Goal: Transaction & Acquisition: Book appointment/travel/reservation

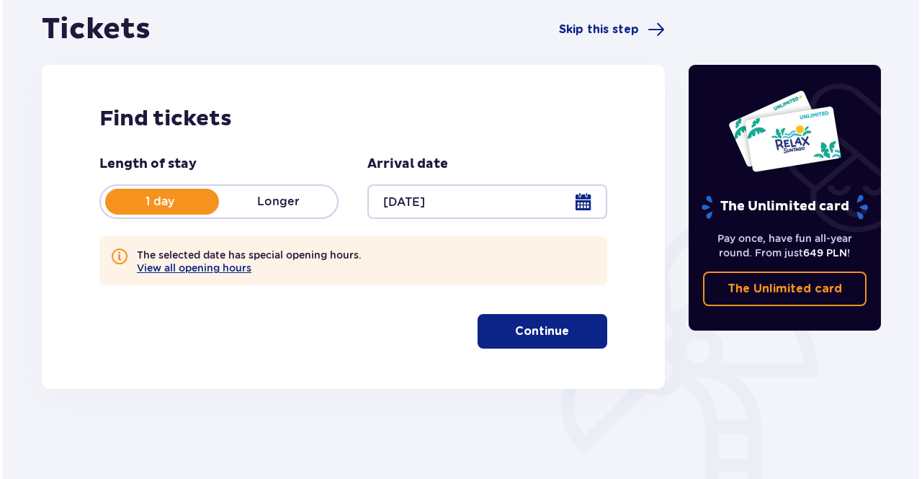
scroll to position [144, 0]
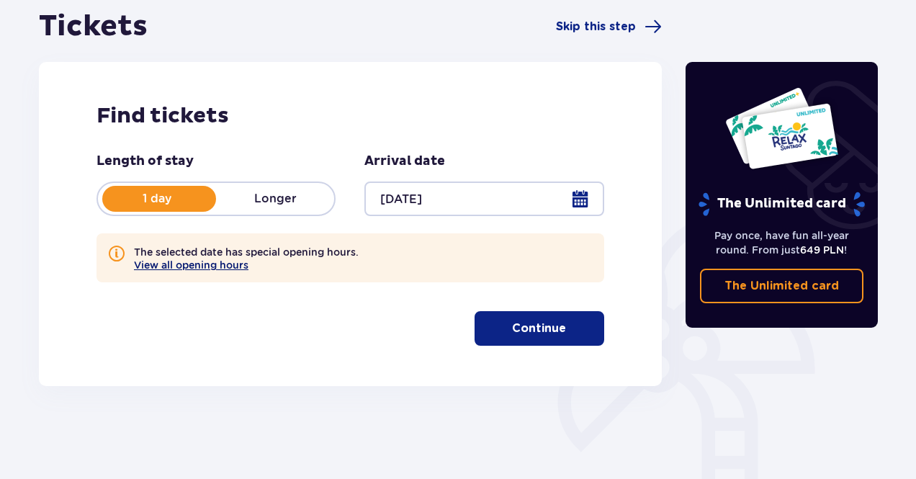
click at [228, 266] on button "View all opening hours" at bounding box center [191, 265] width 114 height 12
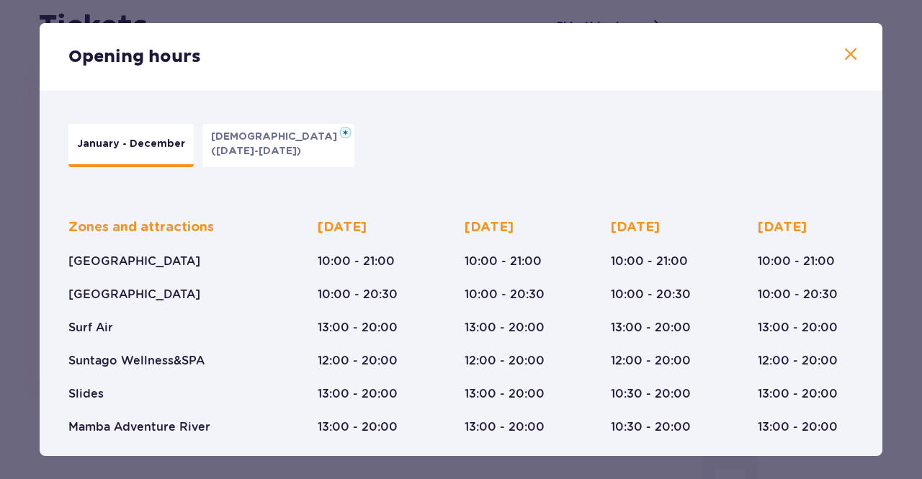
click at [847, 50] on span at bounding box center [850, 54] width 17 height 17
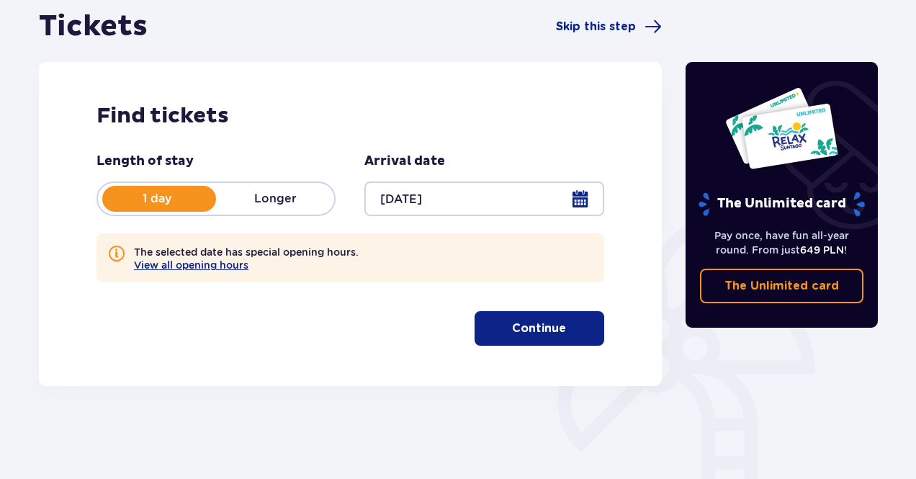
click at [512, 324] on p "Continue" at bounding box center [539, 328] width 54 height 16
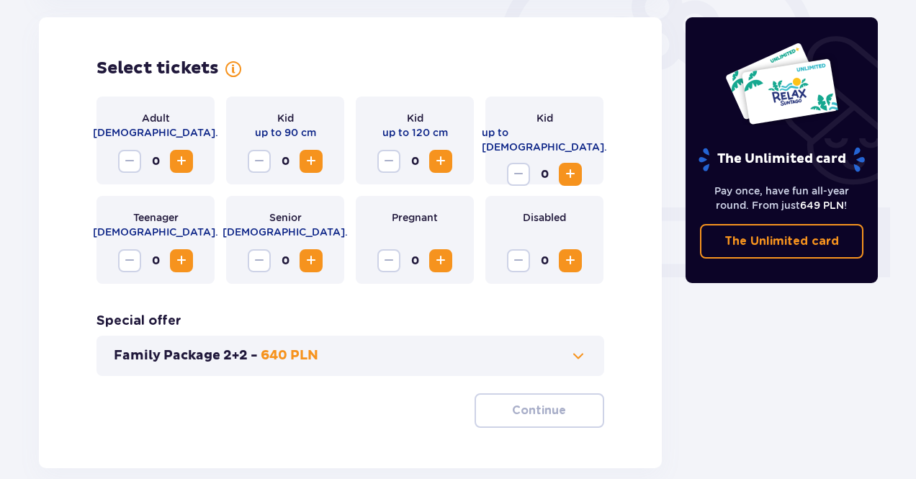
scroll to position [467, 0]
click at [180, 163] on span "Increase" at bounding box center [181, 161] width 17 height 17
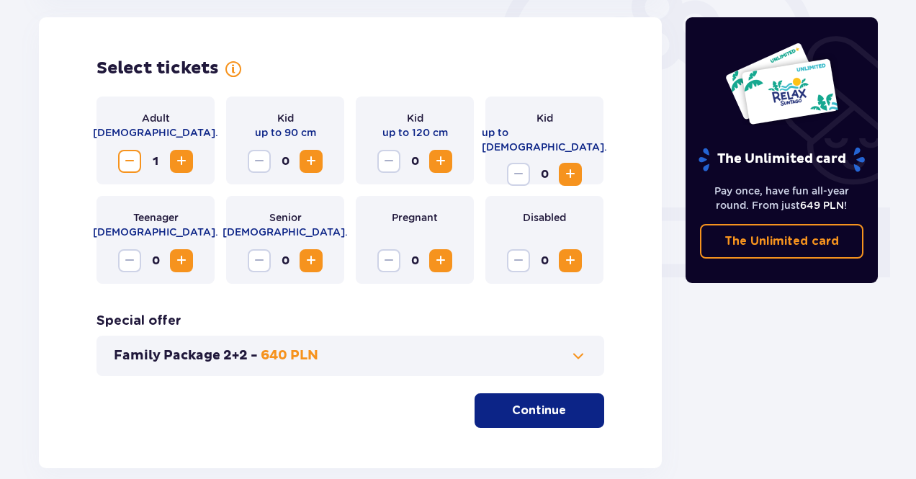
click at [180, 163] on span "Increase" at bounding box center [181, 161] width 17 height 17
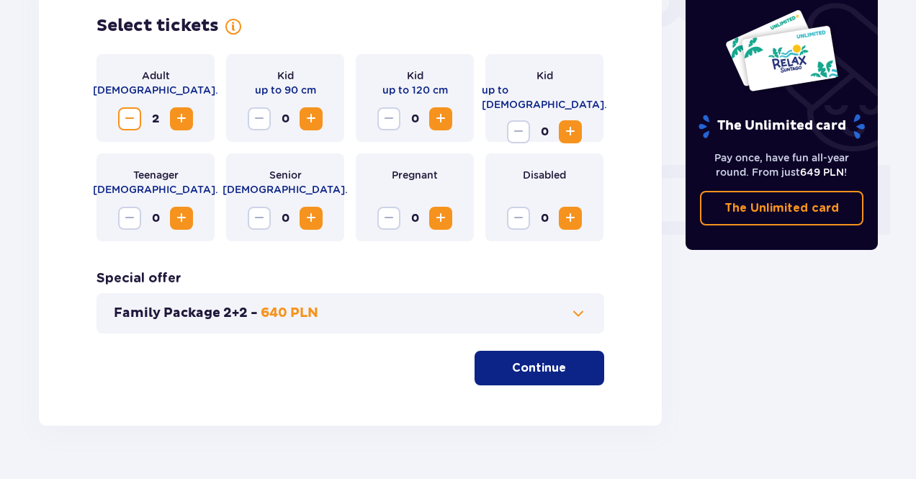
scroll to position [539, 0]
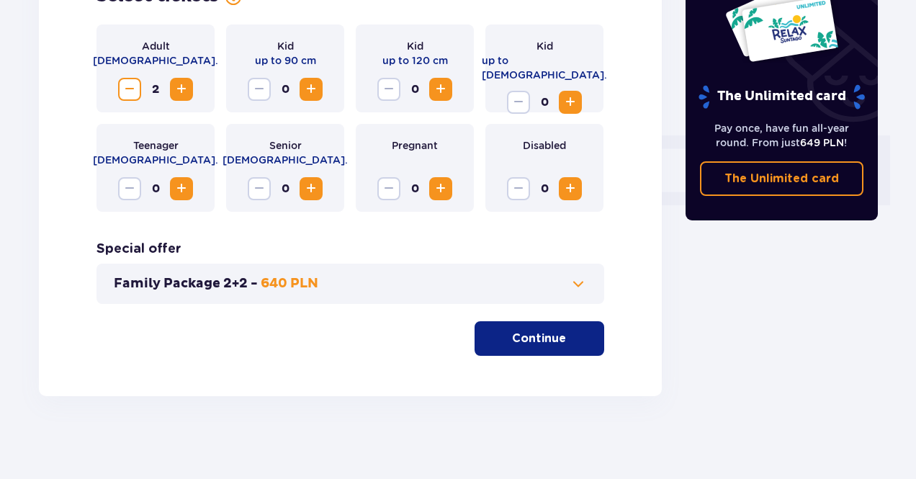
click at [403, 282] on button "Family Package 2+2 - 640 PLN" at bounding box center [350, 283] width 473 height 17
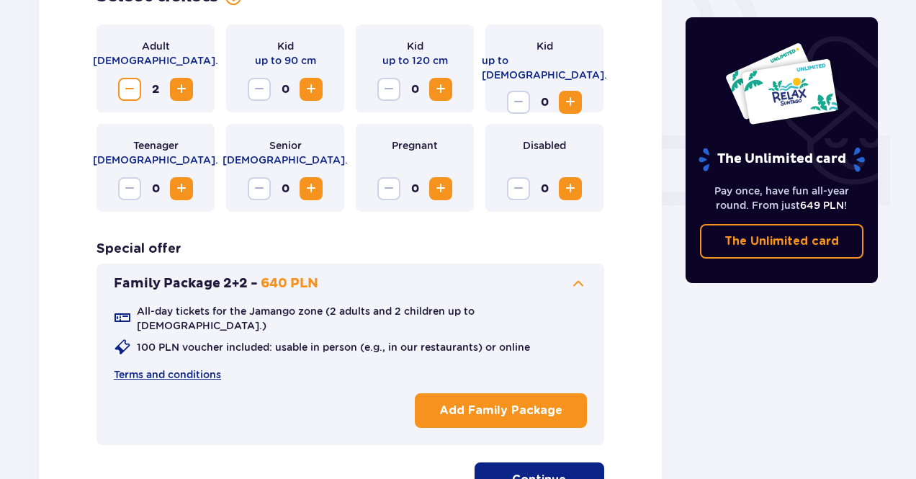
click at [583, 281] on span at bounding box center [578, 283] width 17 height 17
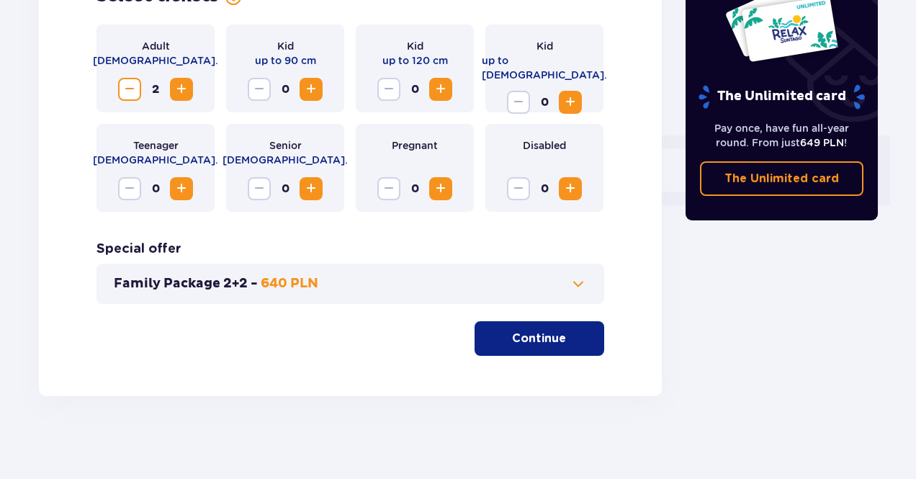
click at [567, 345] on span "button" at bounding box center [568, 338] width 17 height 17
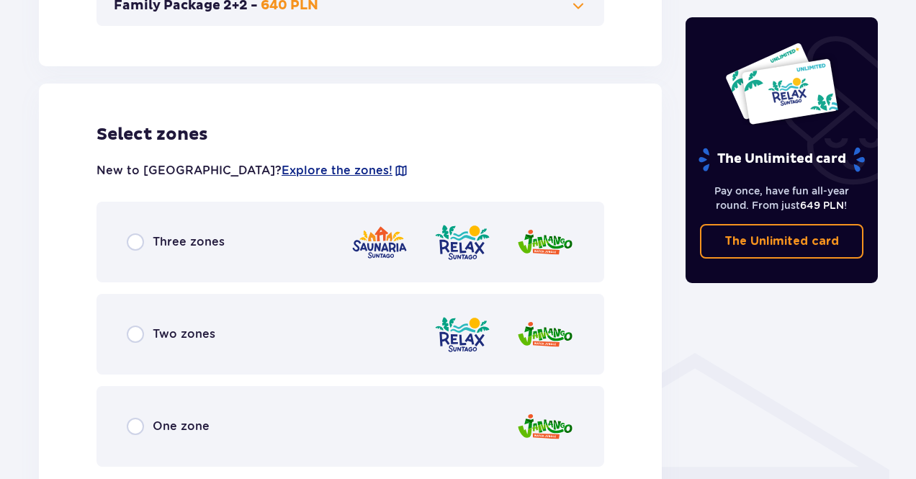
scroll to position [865, 0]
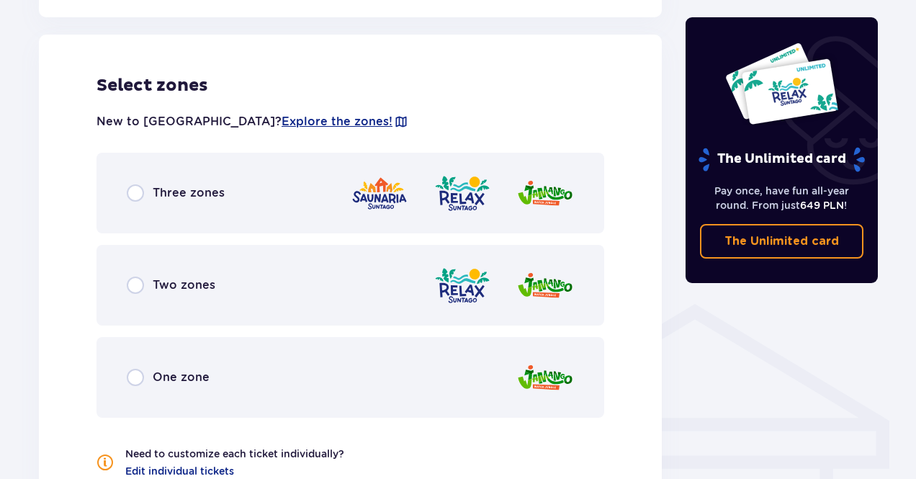
click at [134, 201] on input "radio" at bounding box center [135, 192] width 17 height 17
radio input "true"
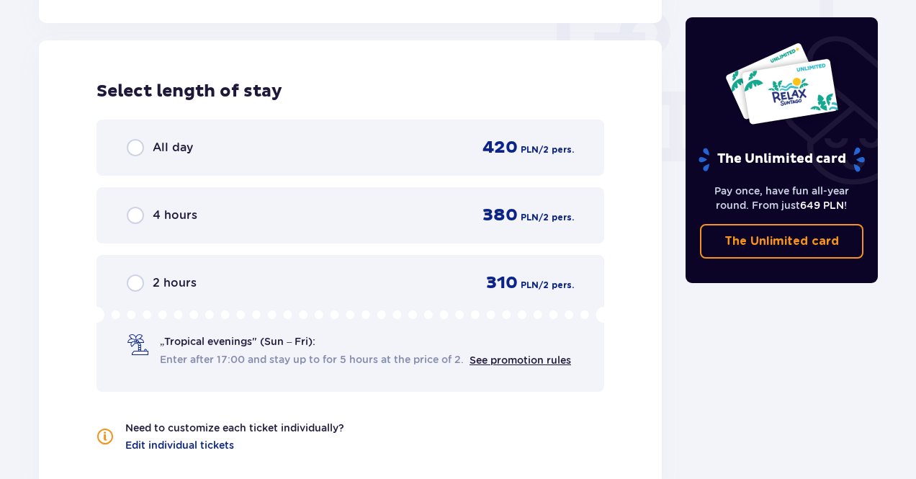
scroll to position [1367, 0]
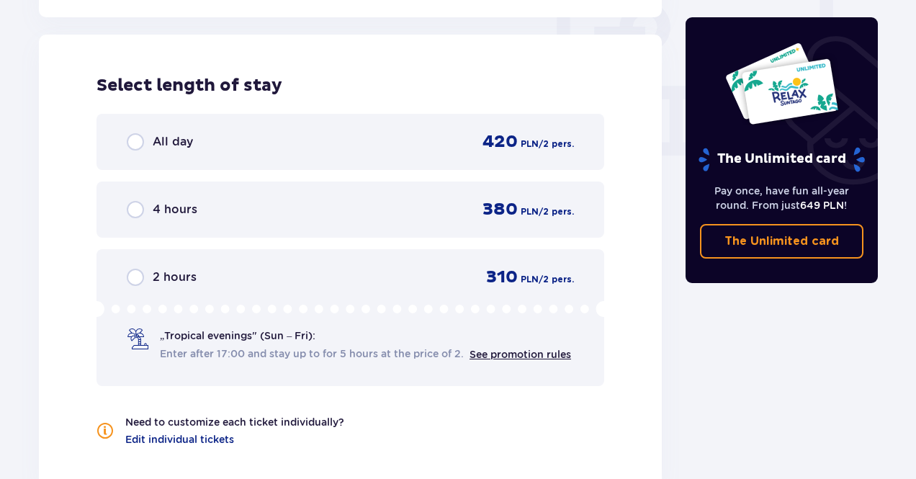
click at [167, 152] on div "All day 420 PLN / 2 pers." at bounding box center [350, 142] width 447 height 22
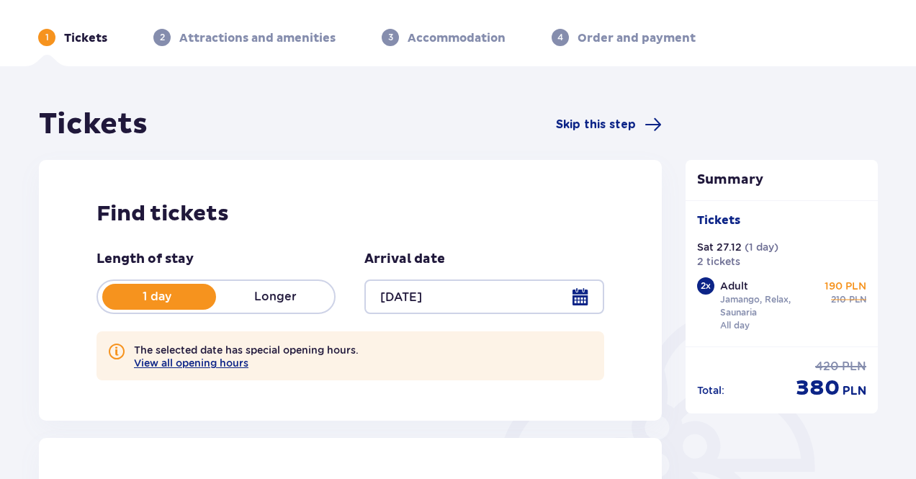
scroll to position [0, 0]
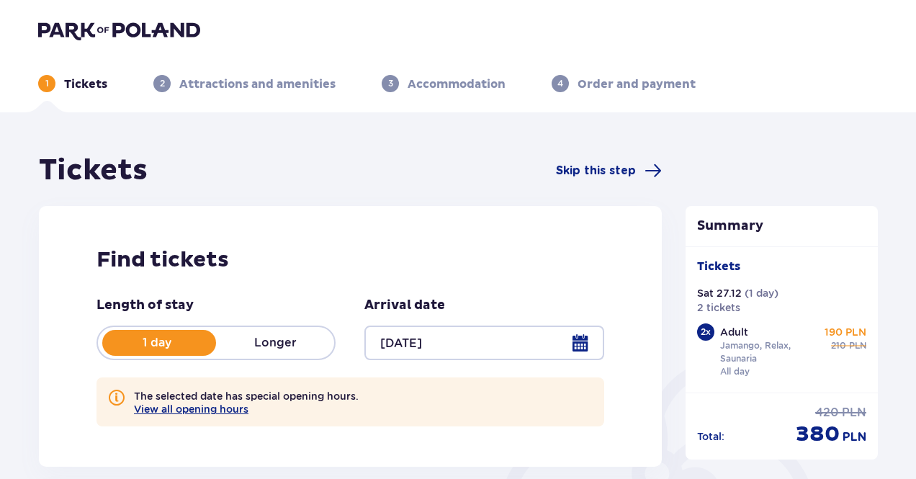
click at [584, 343] on div at bounding box center [483, 342] width 239 height 35
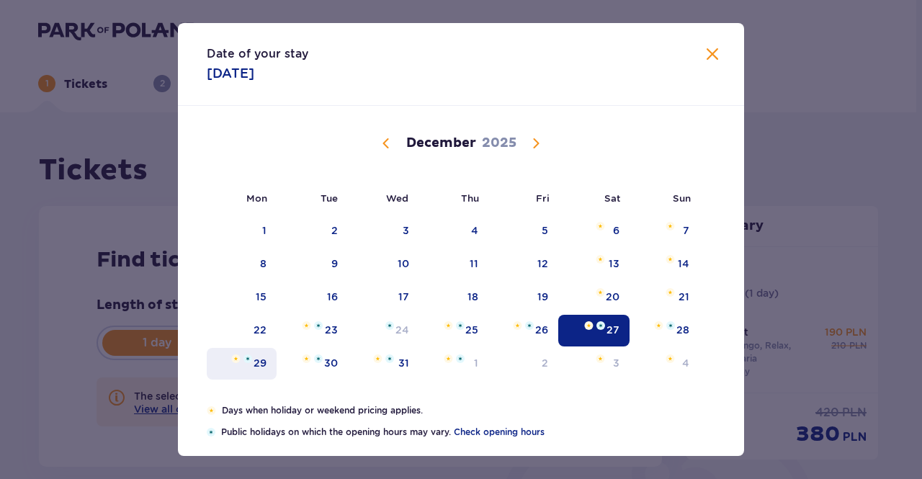
click at [256, 366] on div "29" at bounding box center [259, 363] width 13 height 14
type input "[DATE]"
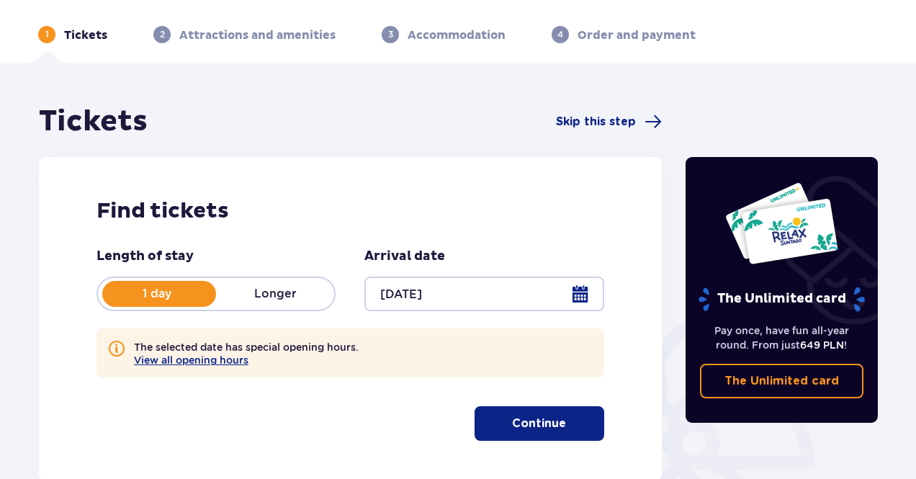
scroll to position [72, 0]
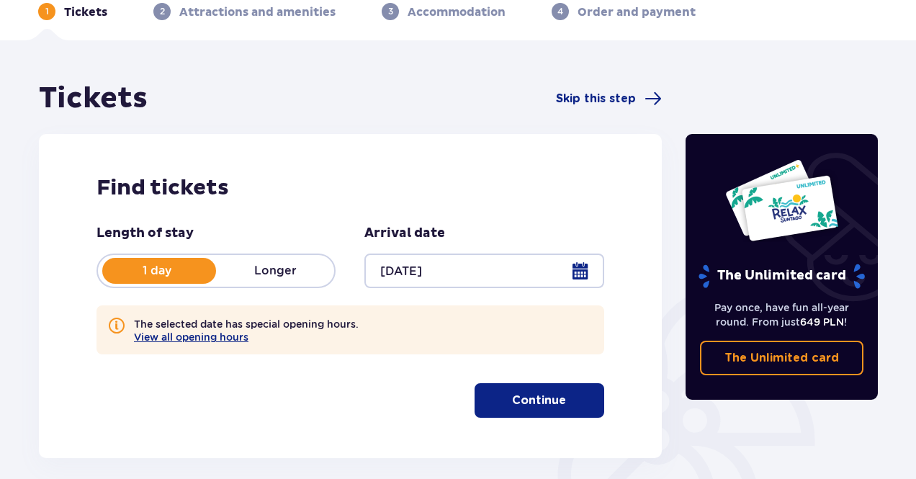
click at [523, 394] on p "Continue" at bounding box center [539, 400] width 54 height 16
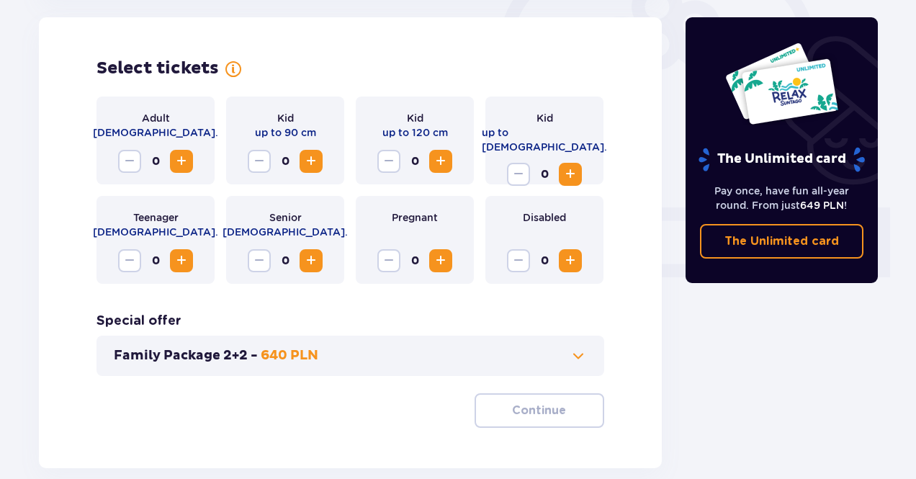
scroll to position [467, 0]
click at [170, 165] on button "Increase" at bounding box center [181, 161] width 23 height 23
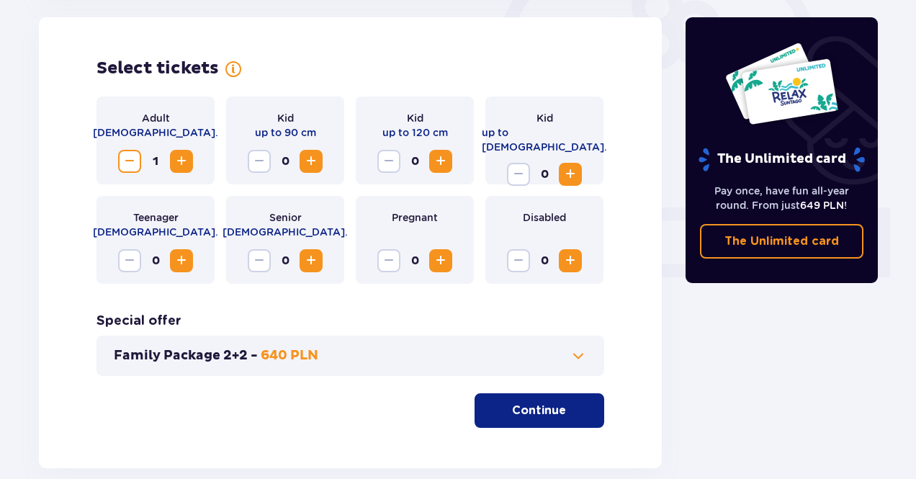
click at [170, 165] on button "Increase" at bounding box center [181, 161] width 23 height 23
click at [557, 418] on button "Continue" at bounding box center [539, 410] width 130 height 35
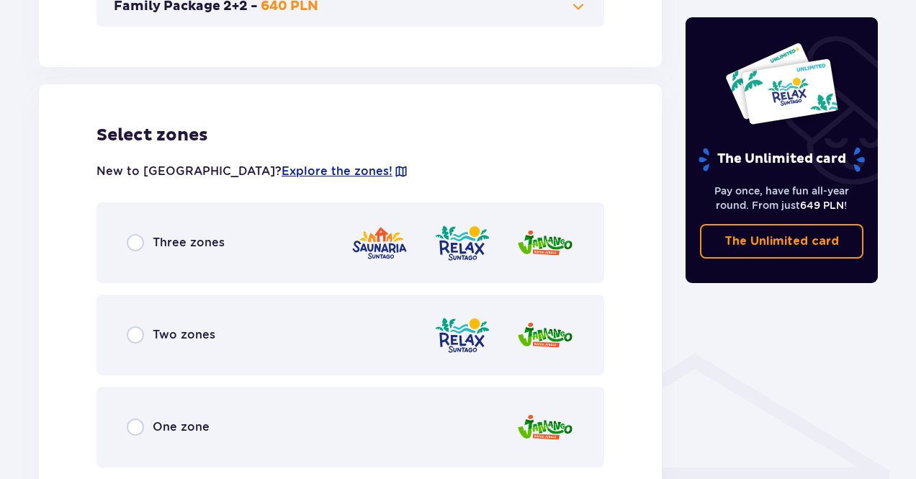
scroll to position [865, 0]
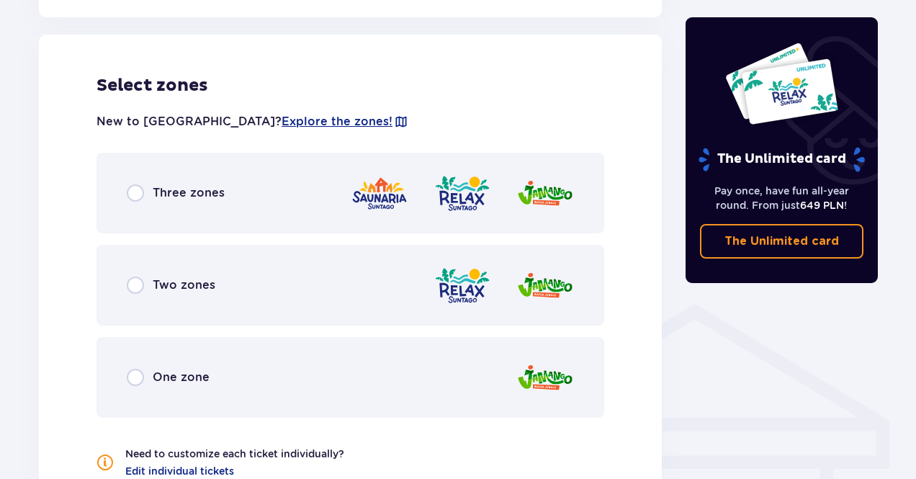
click at [206, 211] on div "Three zones" at bounding box center [350, 193] width 508 height 81
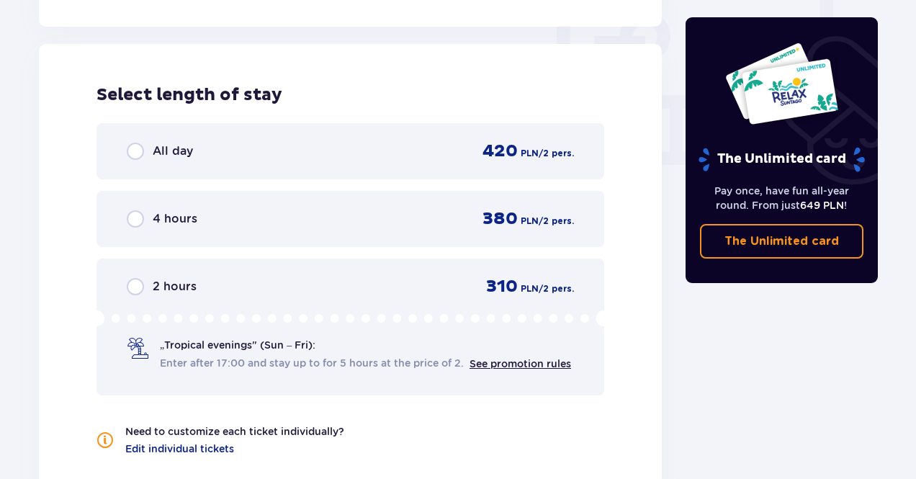
scroll to position [1367, 0]
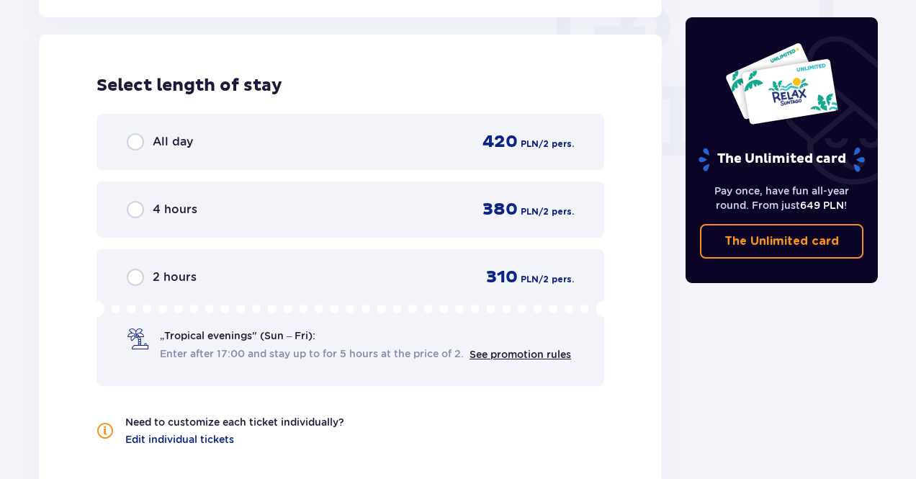
drag, startPoint x: 393, startPoint y: 148, endPoint x: 524, endPoint y: 217, distance: 148.2
click at [393, 148] on div "All day 420 PLN / 2 pers." at bounding box center [350, 142] width 447 height 22
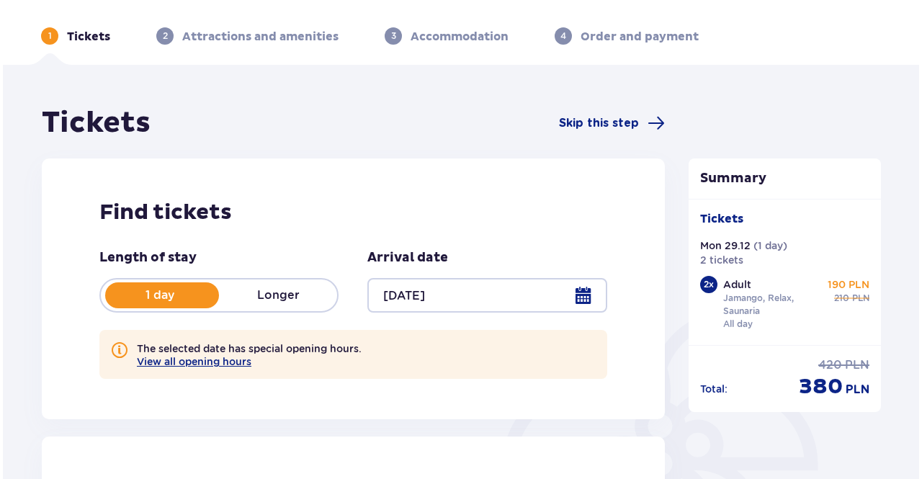
scroll to position [0, 0]
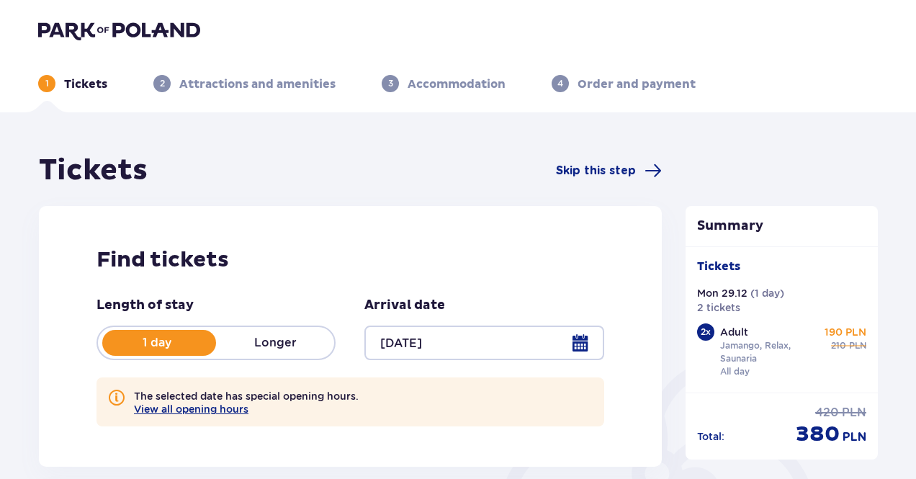
click at [462, 348] on div at bounding box center [483, 342] width 239 height 35
